Goal: Understand process/instructions: Learn how to perform a task or action

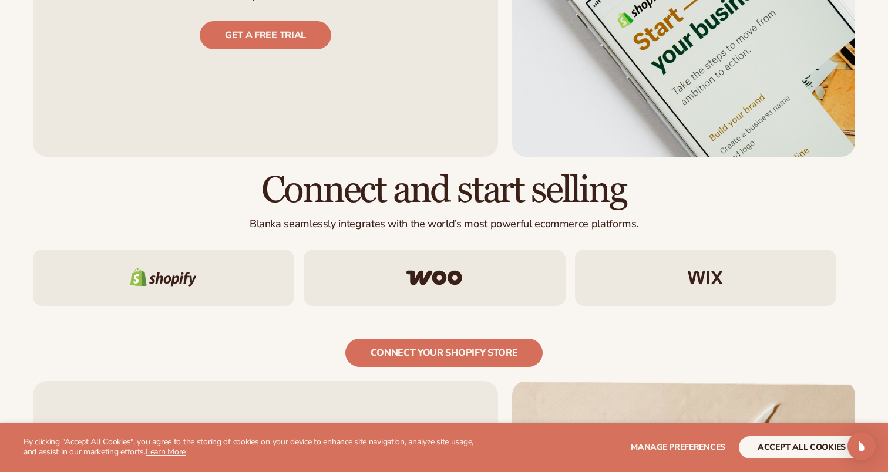
scroll to position [1009, 0]
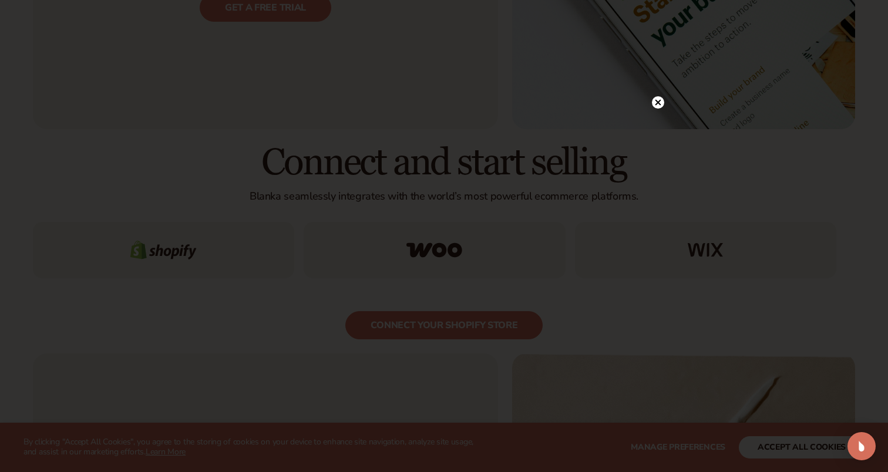
click at [659, 103] on icon at bounding box center [659, 102] width 6 height 6
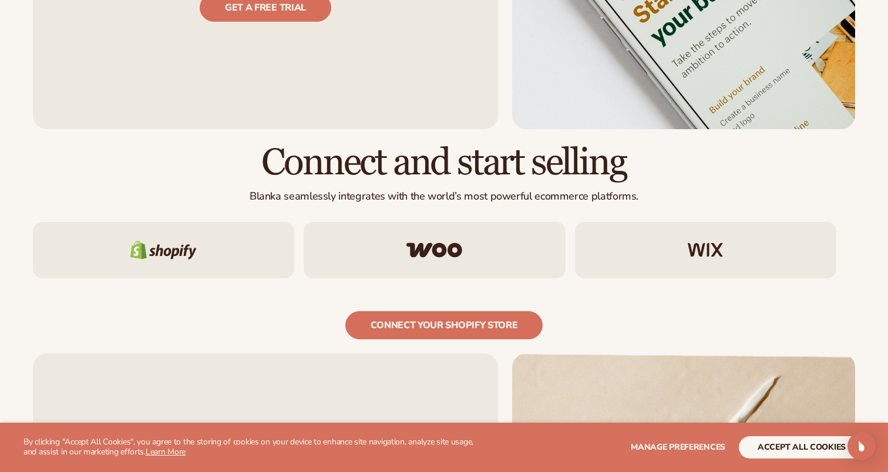
click at [395, 190] on p "Blanka seamlessly integrates with the world’s most powerful ecommerce platforms." at bounding box center [444, 197] width 823 height 14
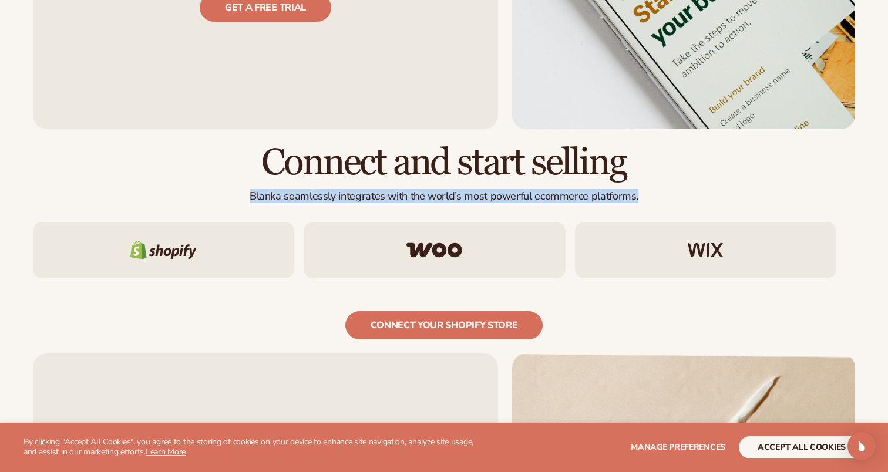
click at [395, 190] on p "Blanka seamlessly integrates with the world’s most powerful ecommerce platforms." at bounding box center [444, 197] width 823 height 14
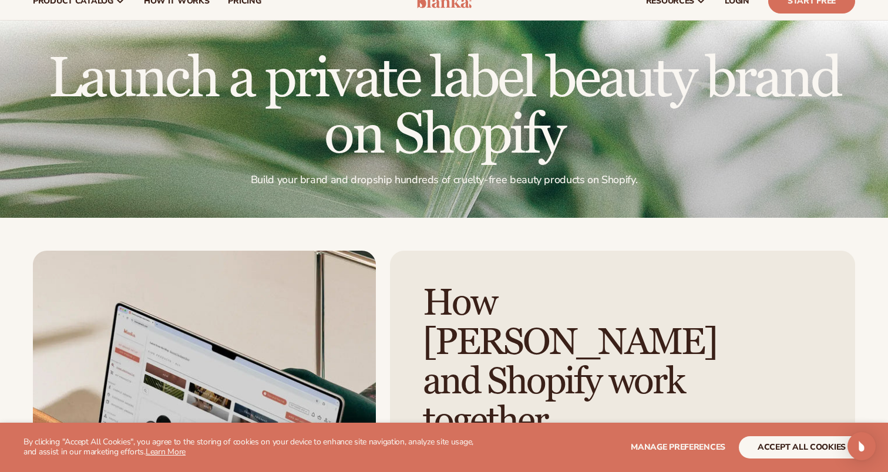
scroll to position [0, 0]
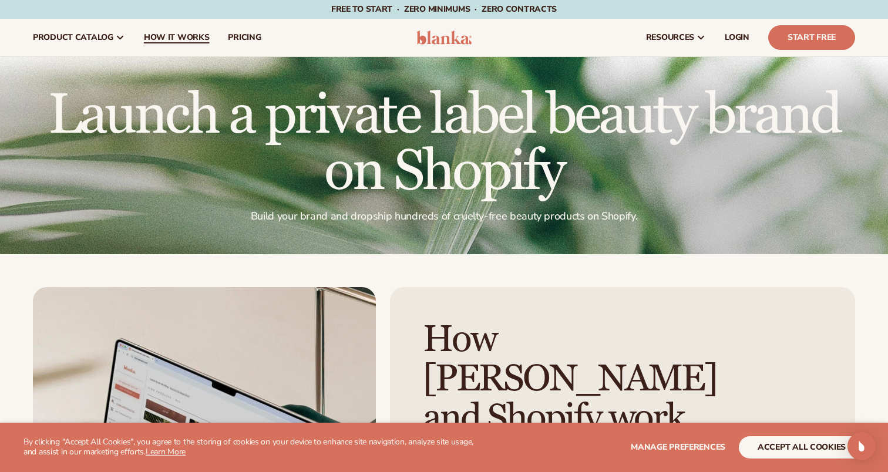
click at [189, 41] on span "How It Works" at bounding box center [177, 37] width 66 height 9
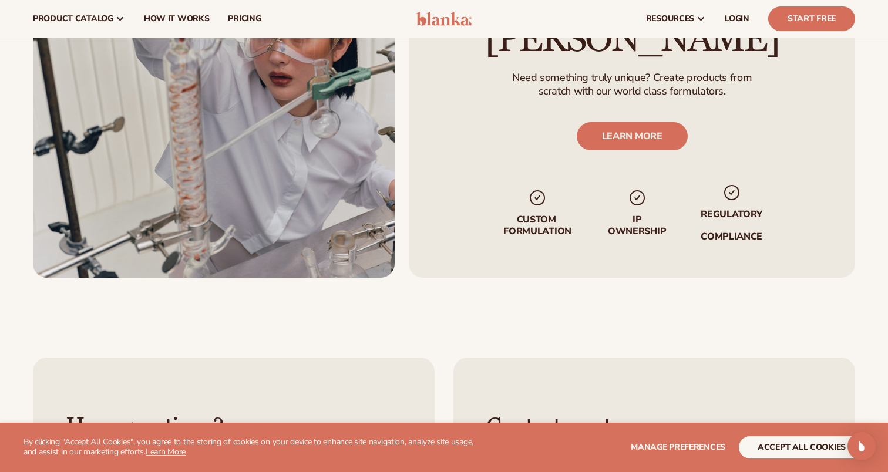
scroll to position [1617, 0]
